Goal: Navigation & Orientation: Find specific page/section

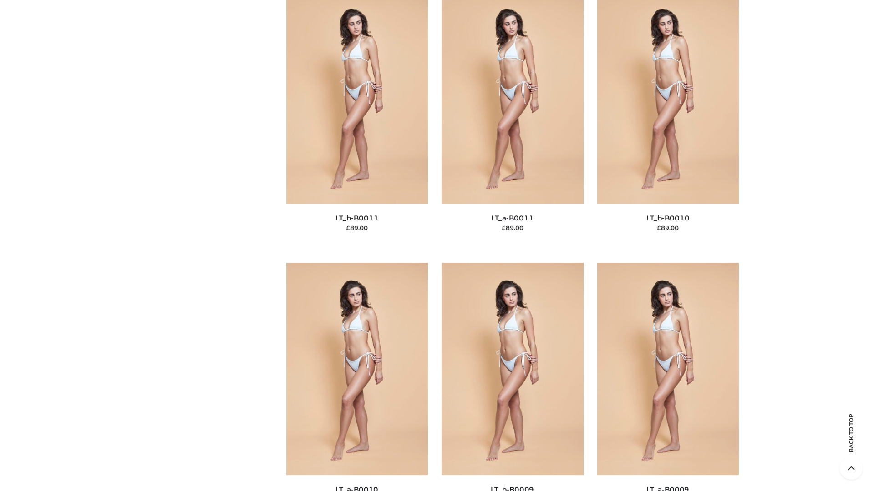
scroll to position [4087, 0]
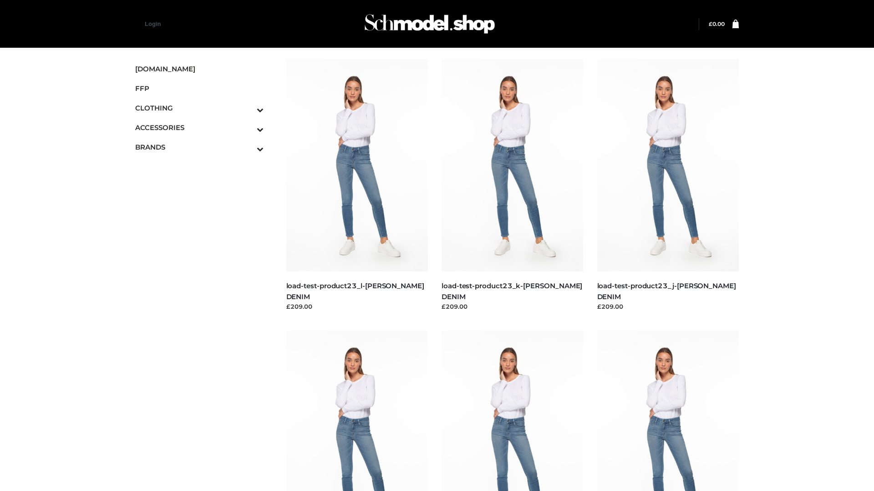
scroll to position [798, 0]
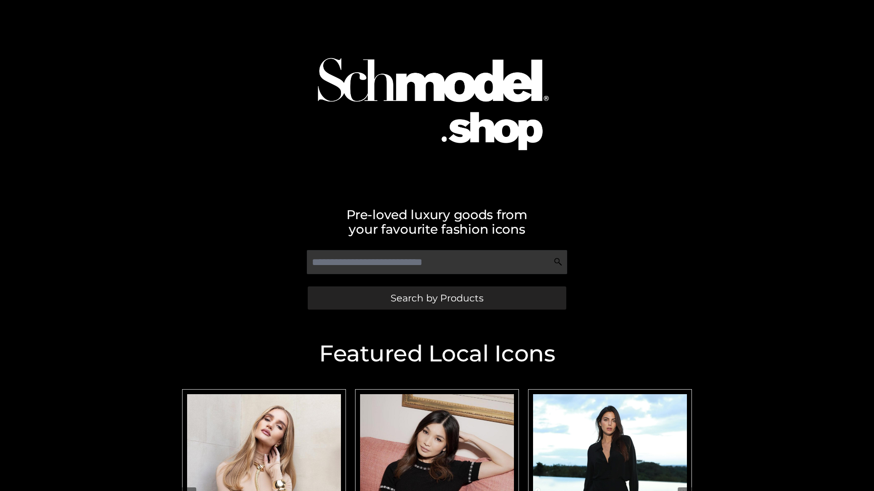
click at [436, 298] on span "Search by Products" at bounding box center [436, 298] width 93 height 10
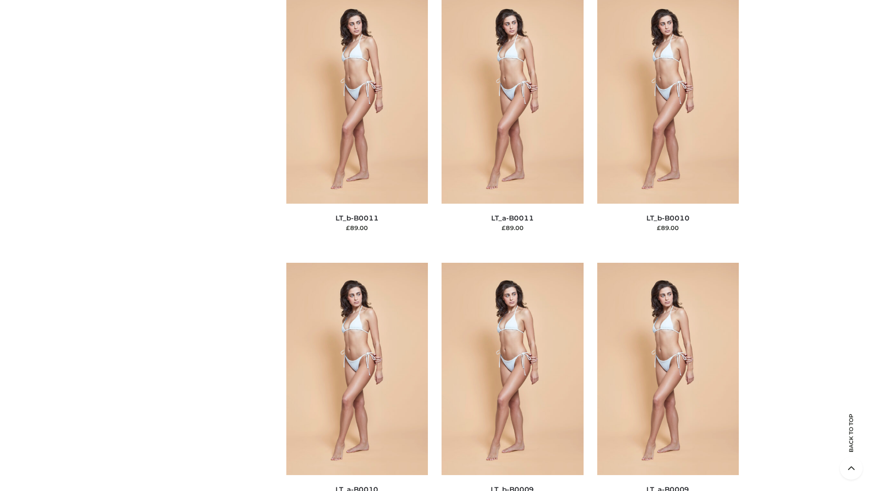
scroll to position [4087, 0]
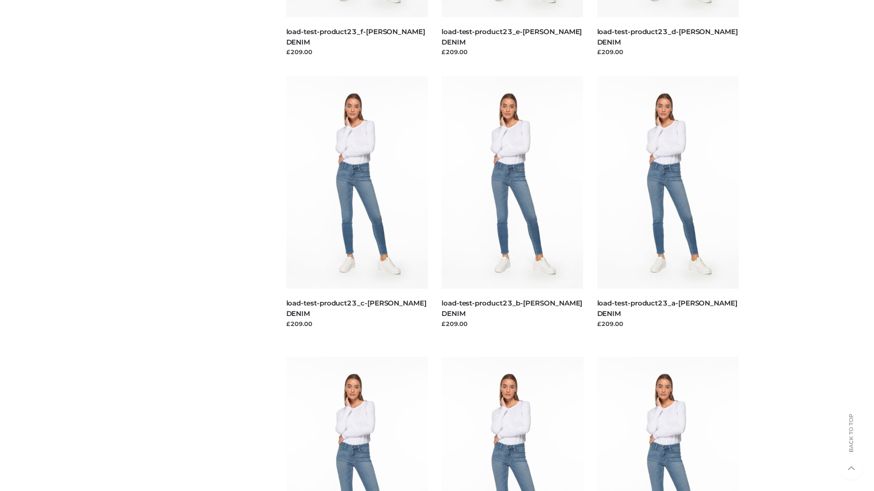
scroll to position [798, 0]
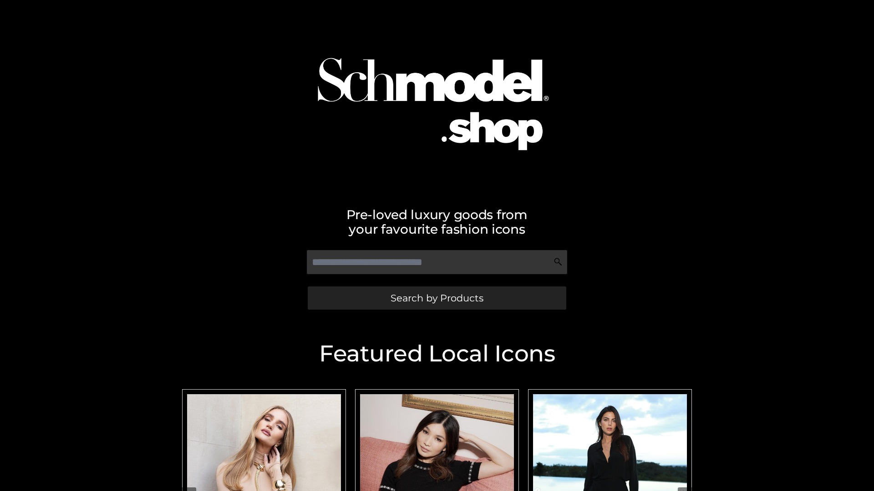
click at [436, 298] on span "Search by Products" at bounding box center [436, 298] width 93 height 10
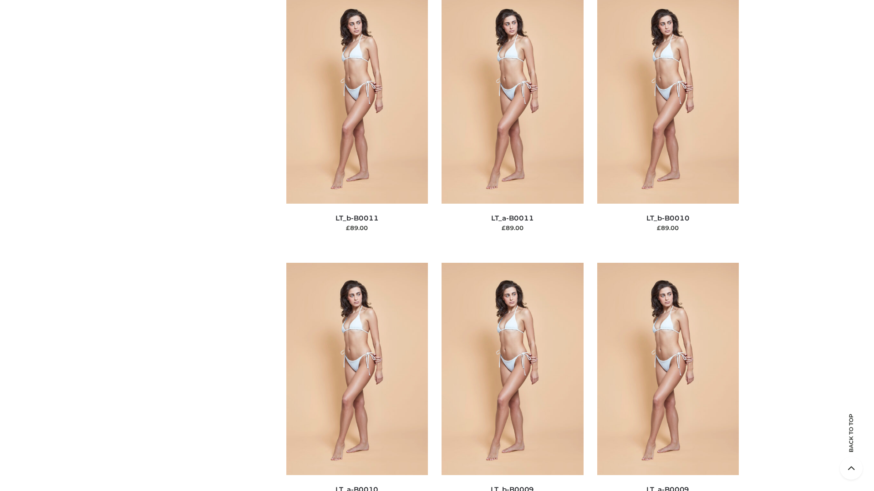
scroll to position [4087, 0]
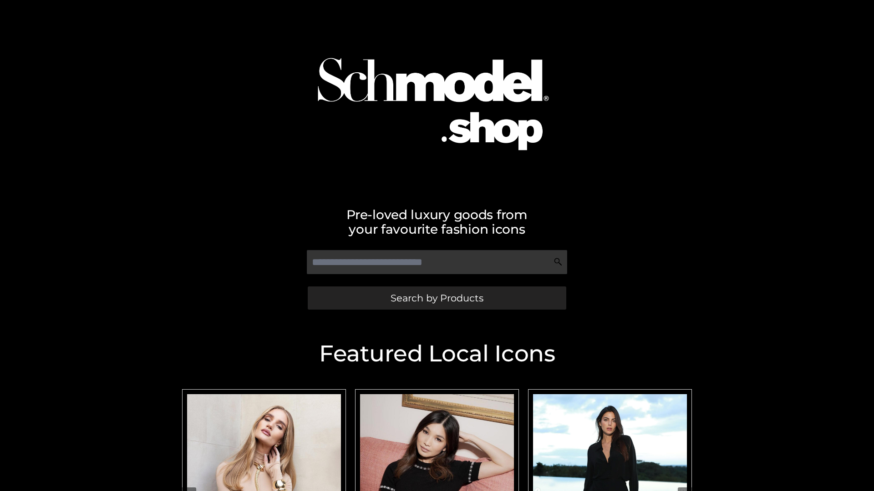
click at [436, 298] on span "Search by Products" at bounding box center [436, 298] width 93 height 10
